Goal: Task Accomplishment & Management: Complete application form

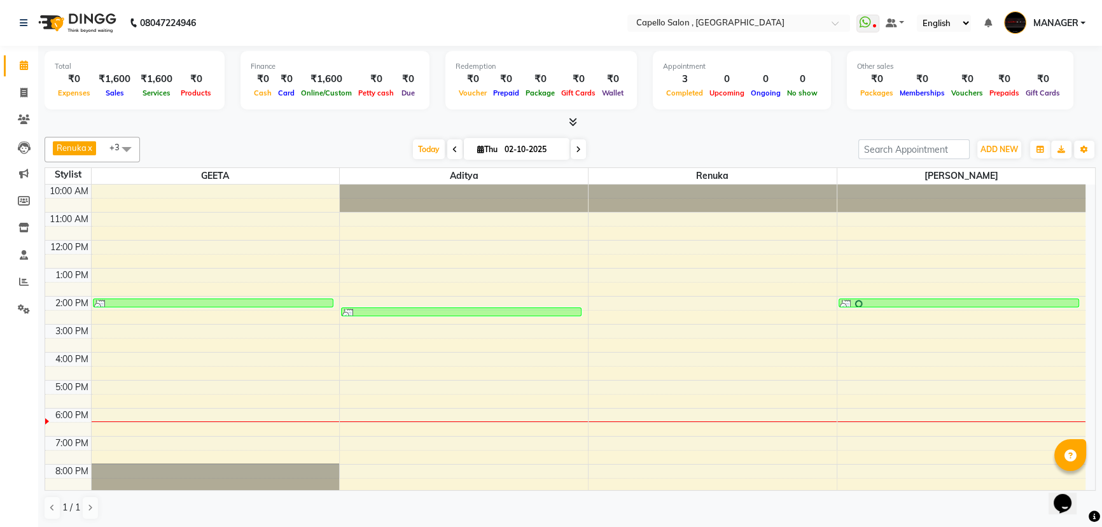
click at [359, 74] on div "Finance ₹0 Cash ₹0 Card ₹1,600 Online/Custom ₹0 [PERSON_NAME] cash ₹0 Due" at bounding box center [334, 80] width 189 height 59
drag, startPoint x: 642, startPoint y: 120, endPoint x: 647, endPoint y: 126, distance: 7.8
click at [642, 121] on div at bounding box center [570, 122] width 1051 height 13
click at [778, 142] on div "Today Thu 02-10-2025" at bounding box center [498, 149] width 705 height 19
click at [4, 89] on li "Invoice" at bounding box center [19, 92] width 38 height 27
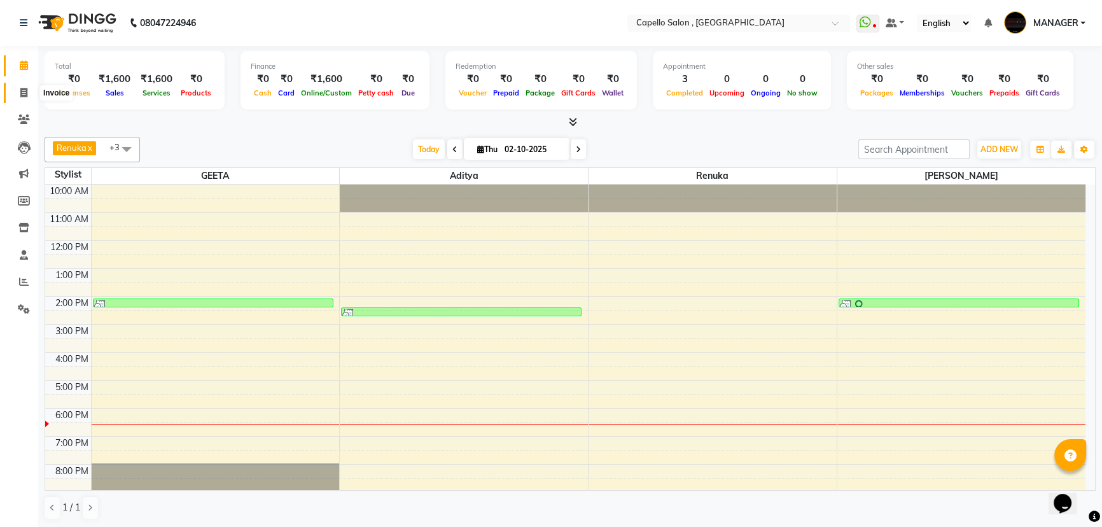
click at [20, 92] on icon at bounding box center [23, 93] width 7 height 10
select select "service"
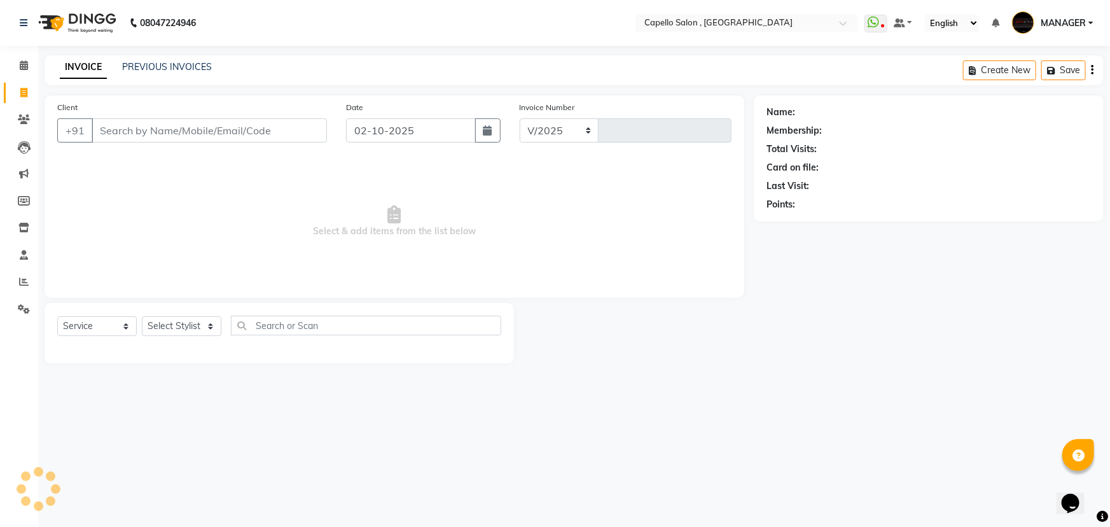
select select "831"
type input "1738"
click at [193, 127] on input "Client" at bounding box center [209, 130] width 235 height 24
type input "9131284638"
click at [304, 128] on span "Add Client" at bounding box center [294, 130] width 50 height 13
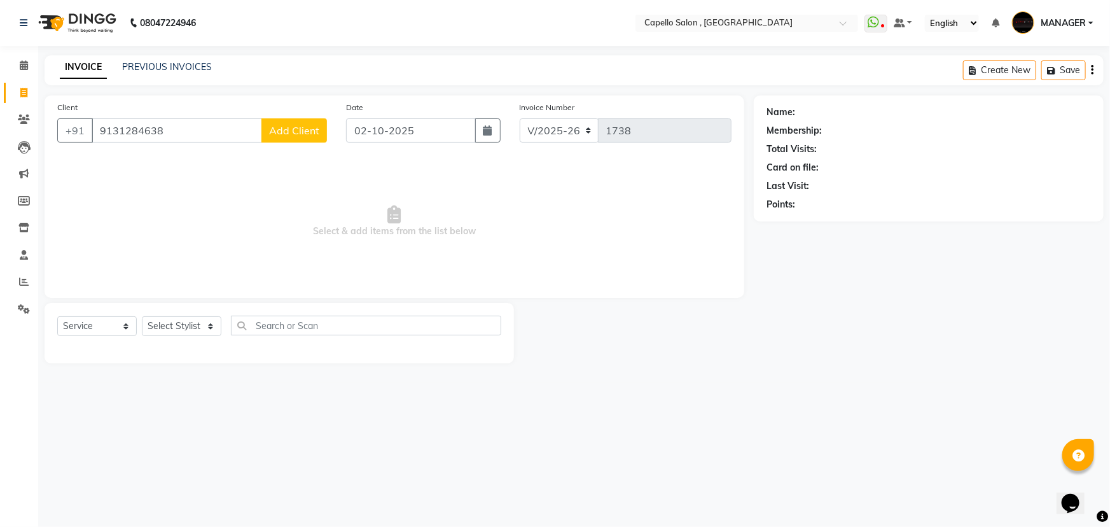
select select "7"
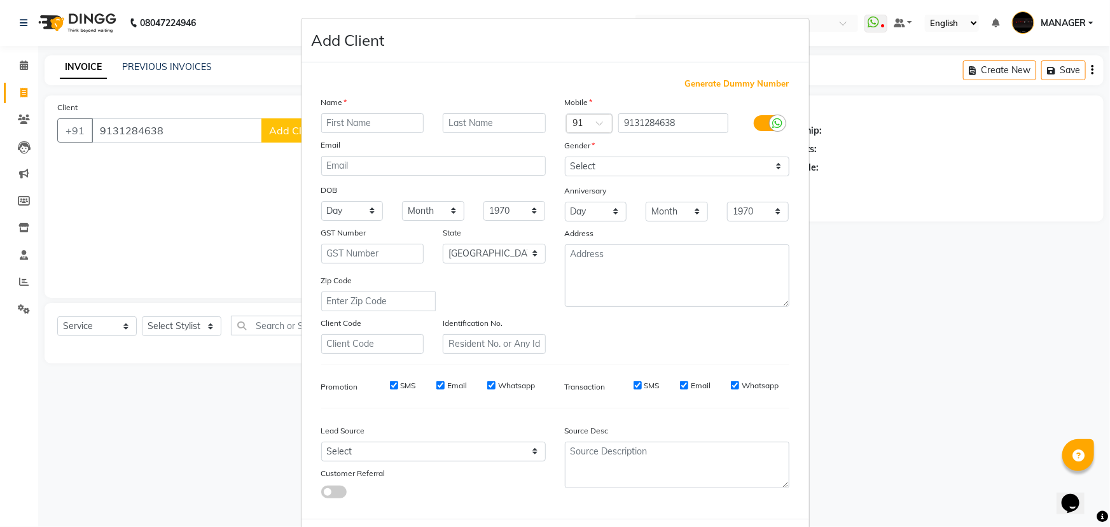
click at [366, 121] on input "text" at bounding box center [372, 123] width 103 height 20
type input "suman"
click at [602, 161] on select "Select [DEMOGRAPHIC_DATA] [DEMOGRAPHIC_DATA] Other Prefer Not To Say" at bounding box center [677, 166] width 225 height 20
click at [565, 156] on select "Select [DEMOGRAPHIC_DATA] [DEMOGRAPHIC_DATA] Other Prefer Not To Say" at bounding box center [677, 166] width 225 height 20
click at [610, 169] on select "Select [DEMOGRAPHIC_DATA] [DEMOGRAPHIC_DATA] Other Prefer Not To Say" at bounding box center [677, 166] width 225 height 20
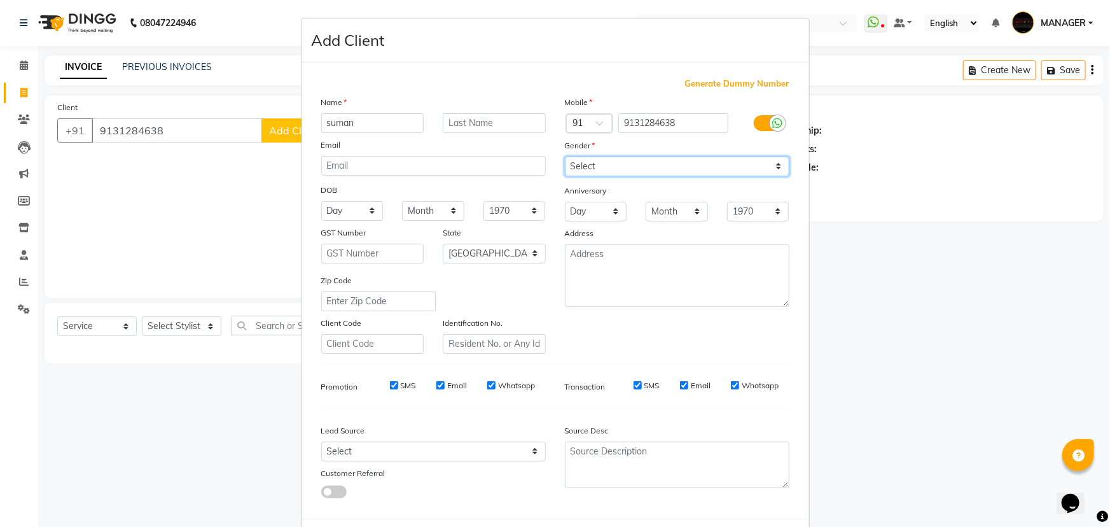
select select "[DEMOGRAPHIC_DATA]"
click at [565, 156] on select "Select [DEMOGRAPHIC_DATA] [DEMOGRAPHIC_DATA] Other Prefer Not To Say" at bounding box center [677, 166] width 225 height 20
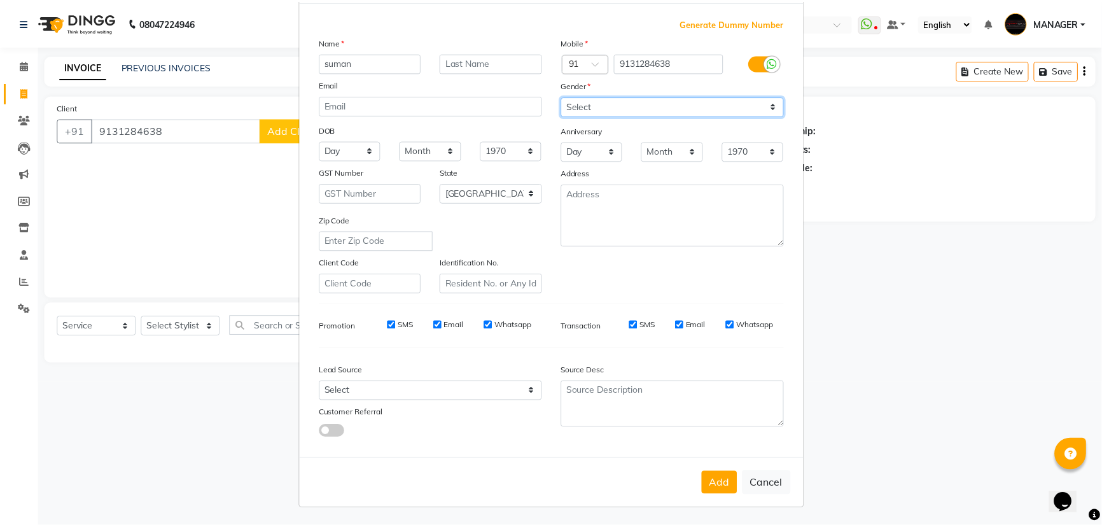
scroll to position [64, 0]
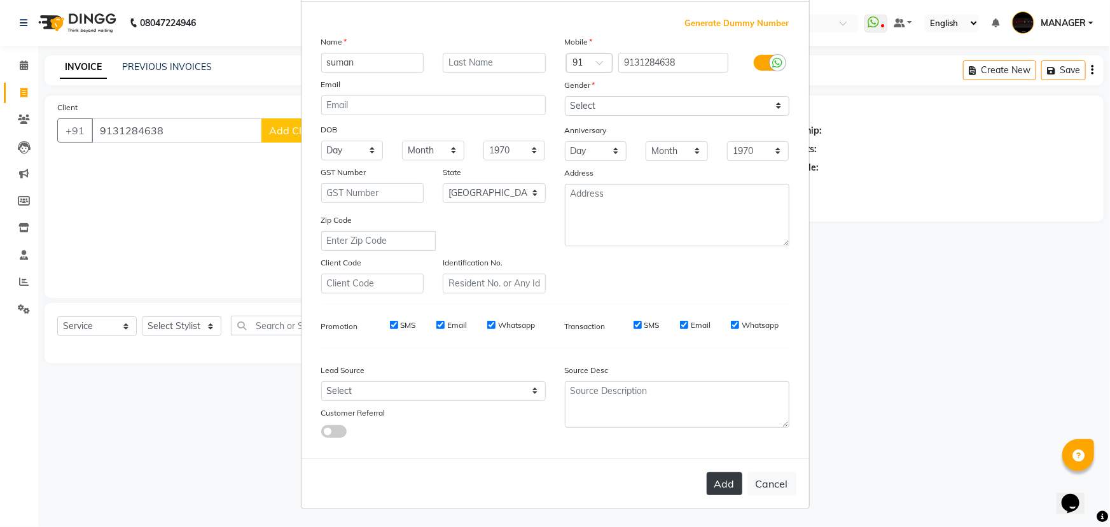
click at [710, 479] on button "Add" at bounding box center [725, 483] width 36 height 23
select select
select select "null"
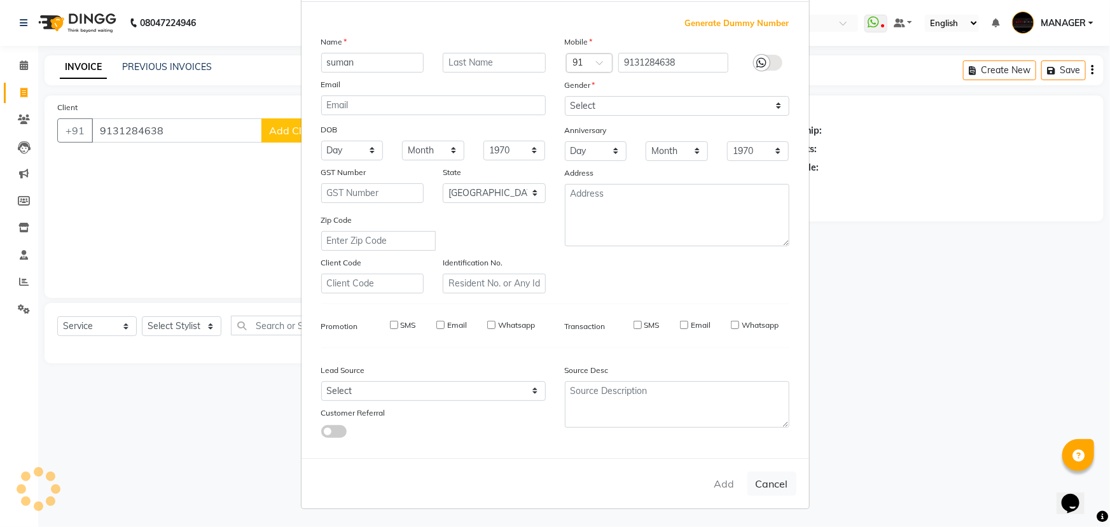
select select
checkbox input "false"
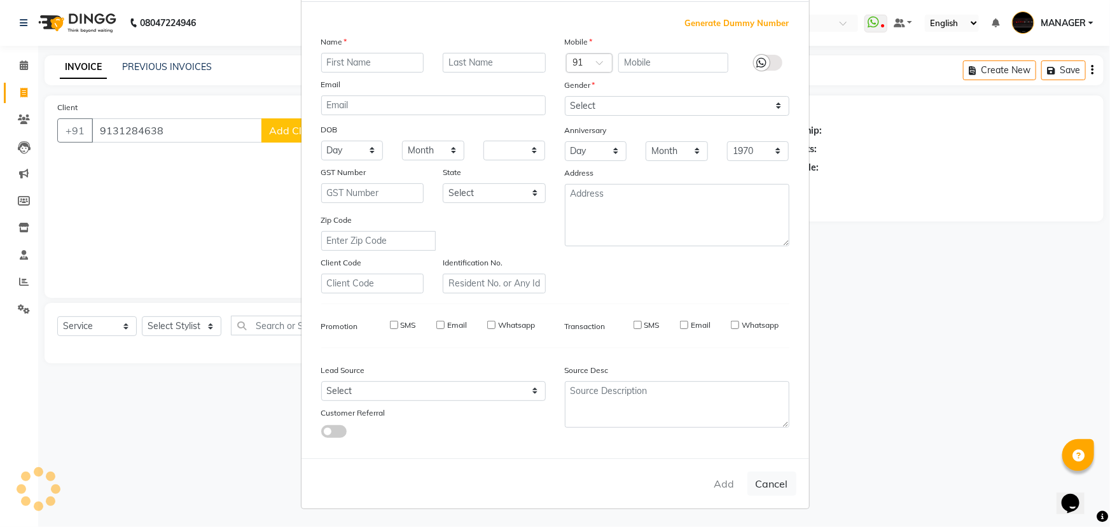
checkbox input "false"
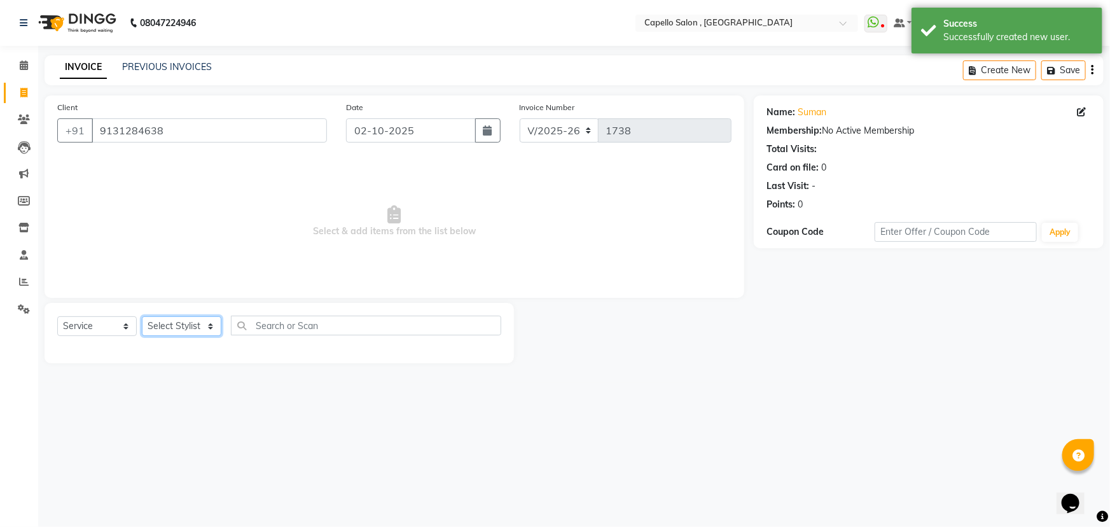
click at [212, 326] on select "Select Stylist [PERSON_NAME] [PERSON_NAME] GEETA [PERSON_NAME] KIRAN MANAGER [P…" at bounding box center [181, 326] width 79 height 20
select select "14645"
click at [142, 316] on select "Select Stylist [PERSON_NAME] [PERSON_NAME] GEETA [PERSON_NAME] KIRAN MANAGER [P…" at bounding box center [181, 326] width 79 height 20
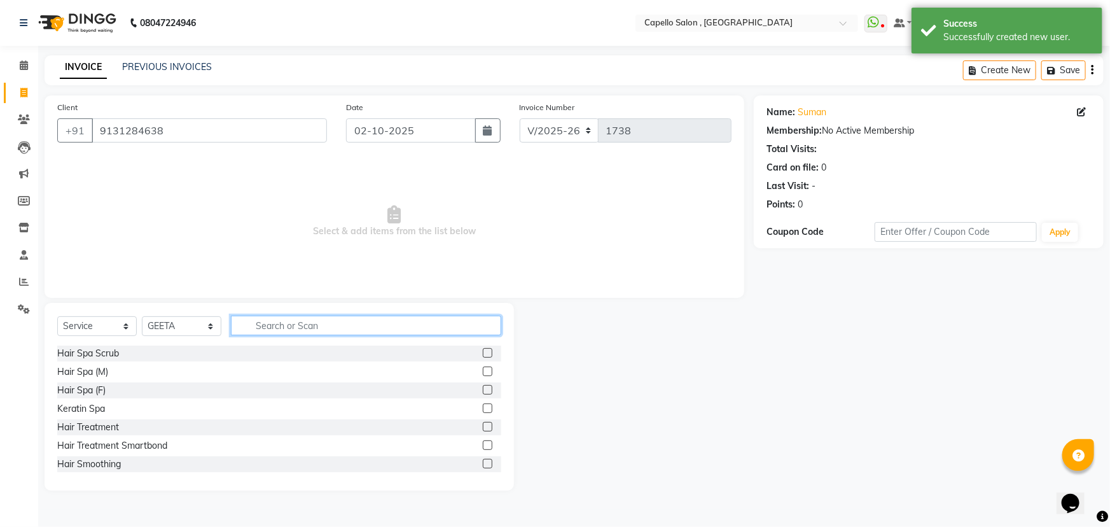
click at [336, 322] on input "text" at bounding box center [366, 325] width 270 height 20
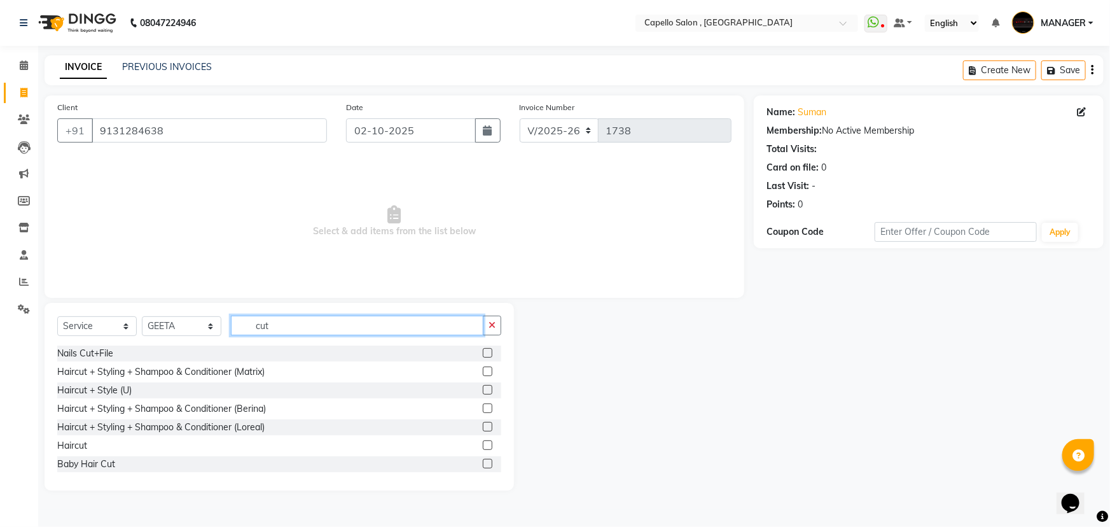
type input "cut"
click at [483, 389] on label at bounding box center [488, 390] width 10 height 10
click at [483, 389] on input "checkbox" at bounding box center [487, 390] width 8 height 8
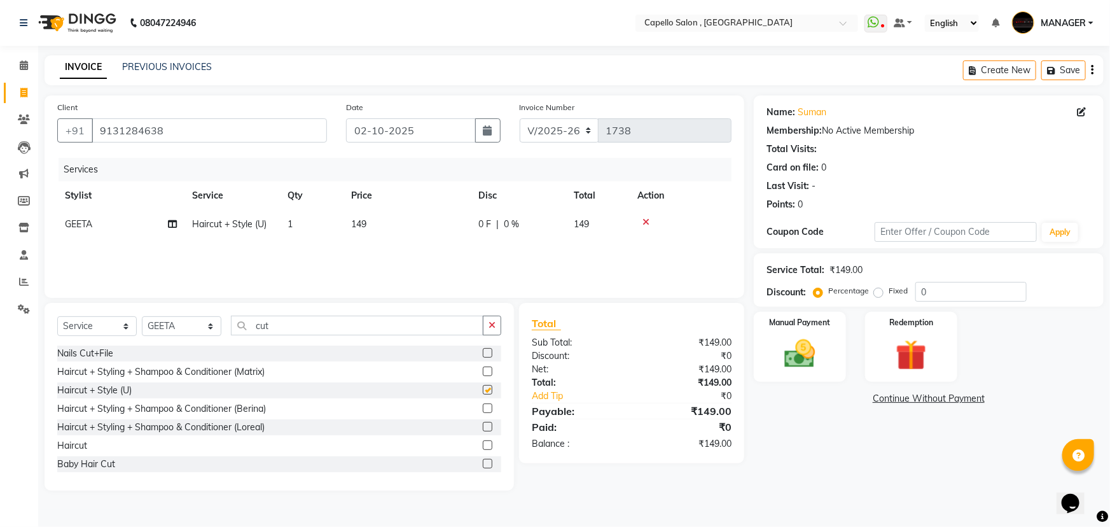
checkbox input "false"
click at [382, 221] on td "149" at bounding box center [406, 224] width 127 height 29
select select "14645"
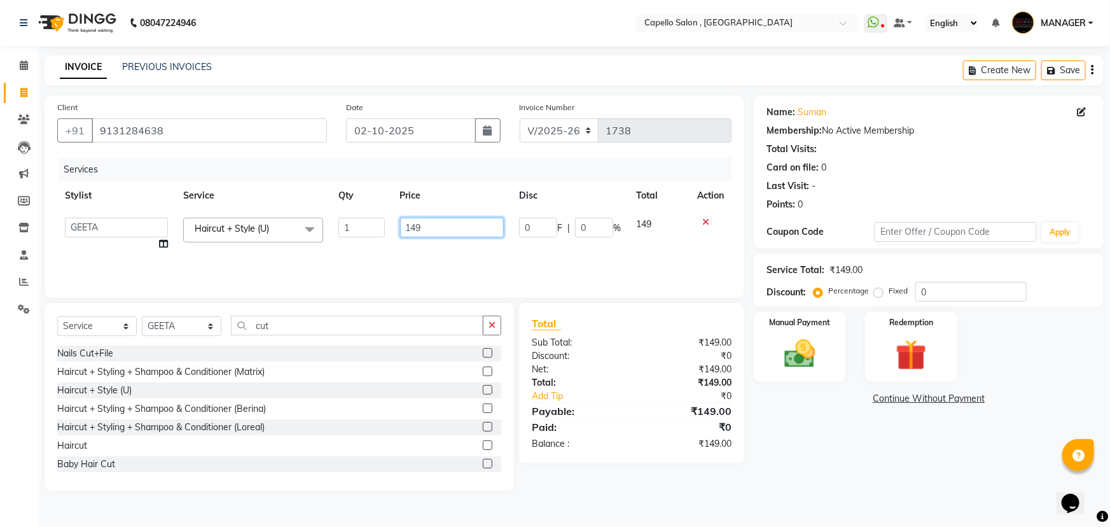
drag, startPoint x: 443, startPoint y: 226, endPoint x: 375, endPoint y: 225, distance: 67.4
click at [375, 225] on tr "aditya ADMIN akash [PERSON_NAME] GEETA [PERSON_NAME] KIRAN MANAGER MUKESH PANKA…" at bounding box center [394, 234] width 674 height 48
type input "2"
type input "500"
click at [366, 178] on div "Services" at bounding box center [400, 170] width 682 height 24
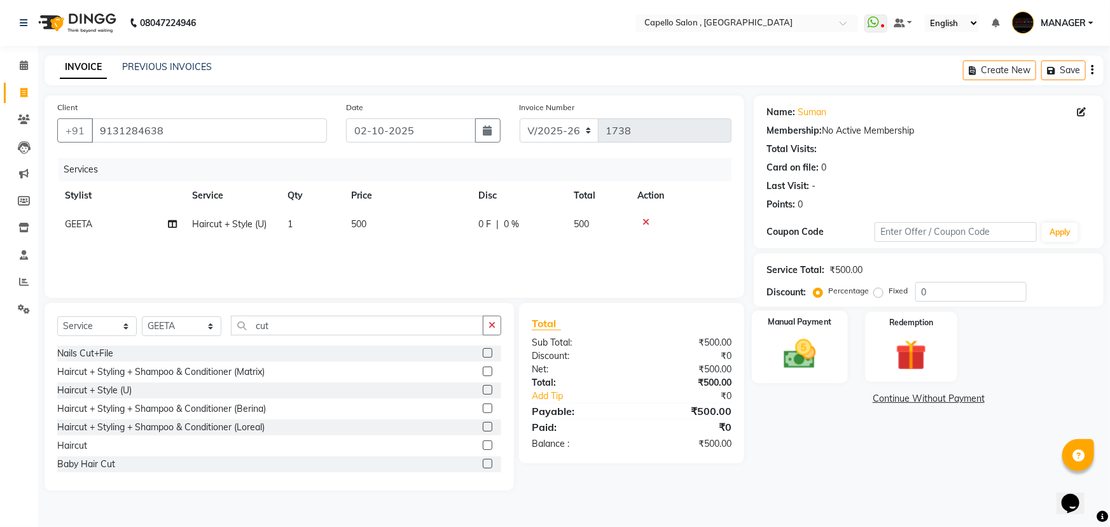
click at [810, 336] on img at bounding box center [800, 353] width 52 height 37
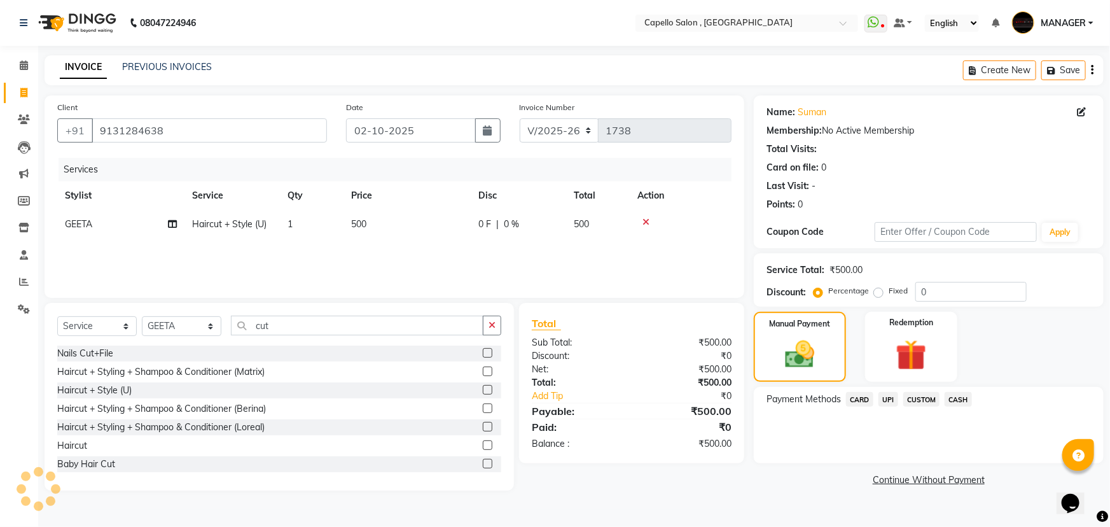
click at [890, 401] on span "UPI" at bounding box center [888, 399] width 20 height 15
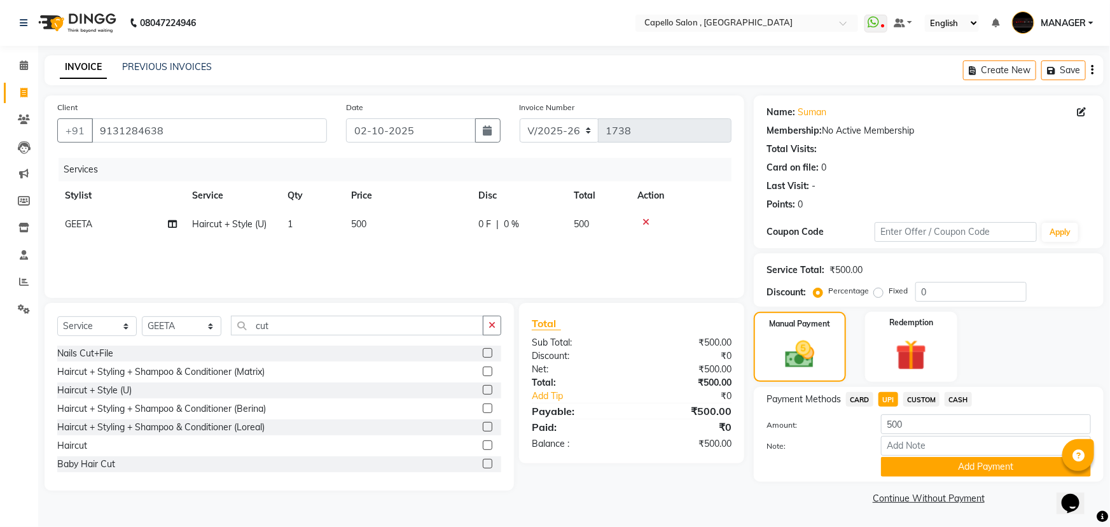
click at [965, 404] on span "CASH" at bounding box center [957, 399] width 27 height 15
click at [948, 475] on button "Add Payment" at bounding box center [986, 467] width 210 height 20
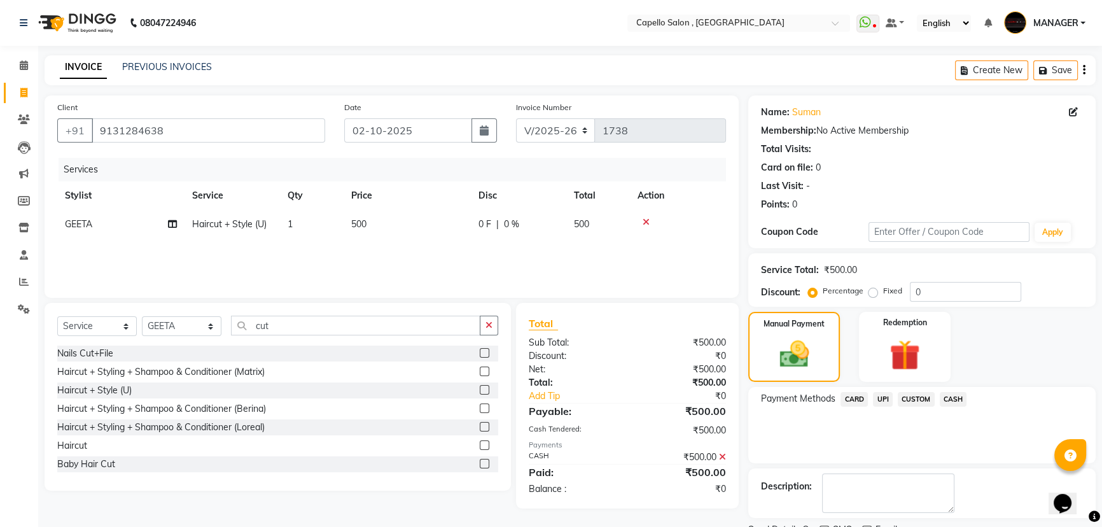
scroll to position [52, 0]
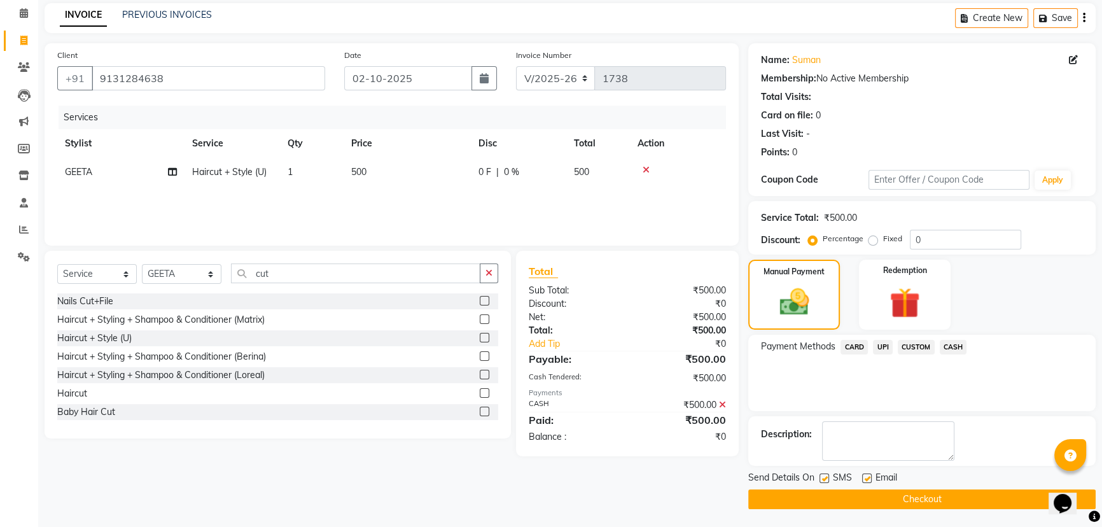
click at [884, 499] on button "Checkout" at bounding box center [921, 499] width 347 height 20
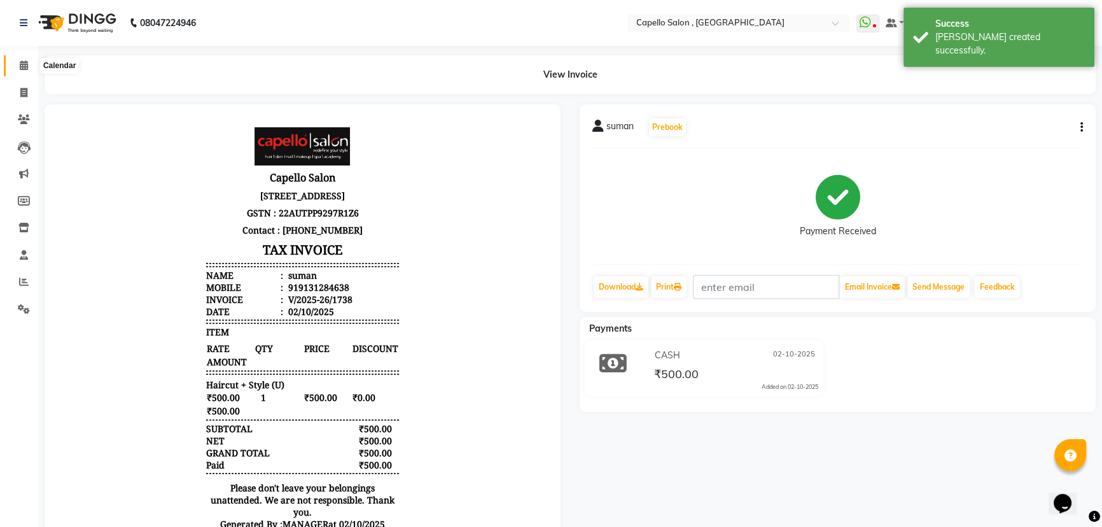
click at [17, 65] on span at bounding box center [24, 66] width 22 height 15
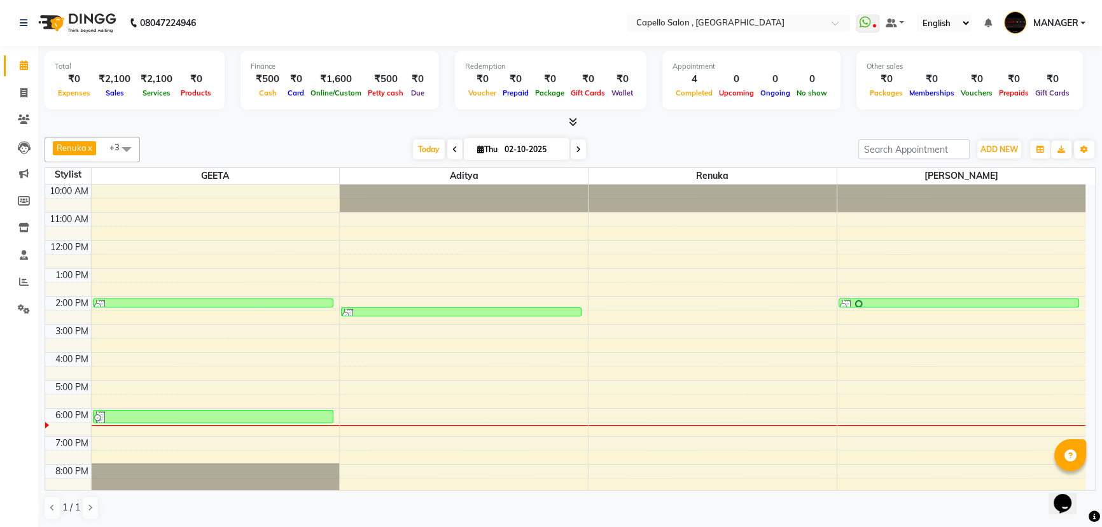
click at [574, 126] on icon at bounding box center [573, 122] width 8 height 10
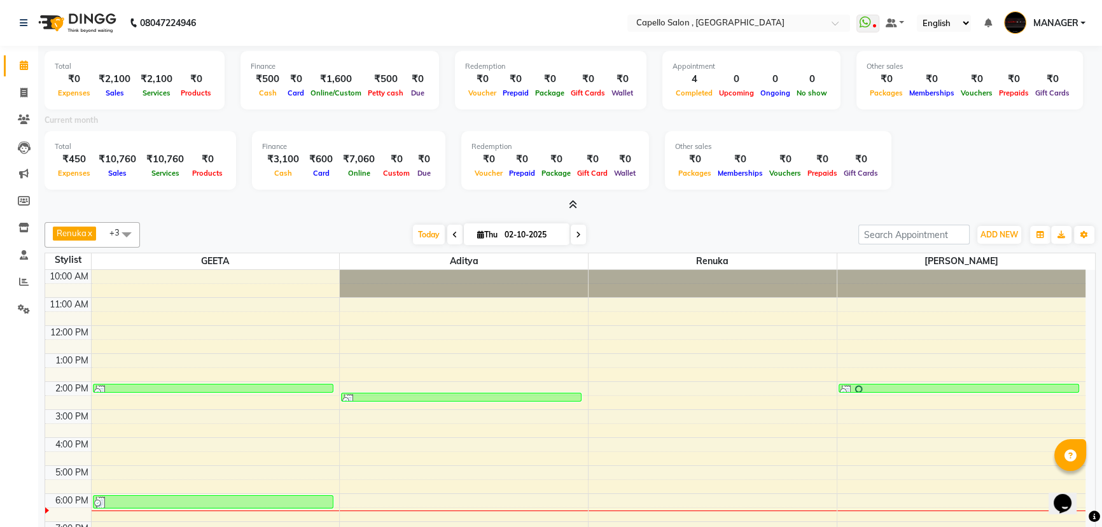
click at [571, 201] on icon at bounding box center [573, 205] width 8 height 10
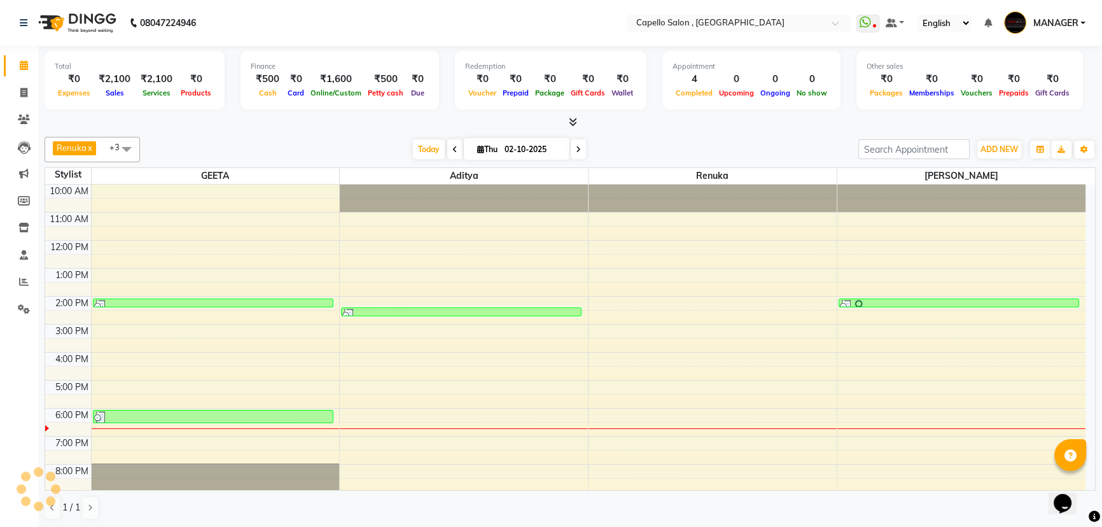
click at [275, 8] on nav "08047224946 Select Location × [GEOGRAPHIC_DATA] , Bilaspur 36 Mall WhatsApp Sta…" at bounding box center [551, 23] width 1102 height 46
click at [18, 95] on span at bounding box center [24, 93] width 22 height 15
select select "service"
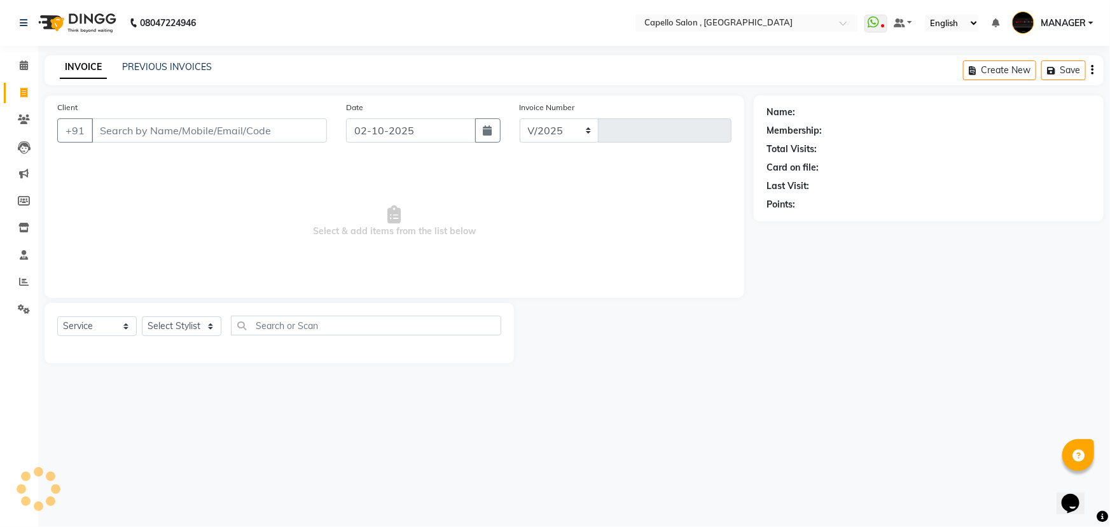
select select "831"
type input "1739"
click at [160, 64] on link "PREVIOUS INVOICES" at bounding box center [167, 66] width 90 height 11
